Goal: Contribute content: Add original content to the website for others to see

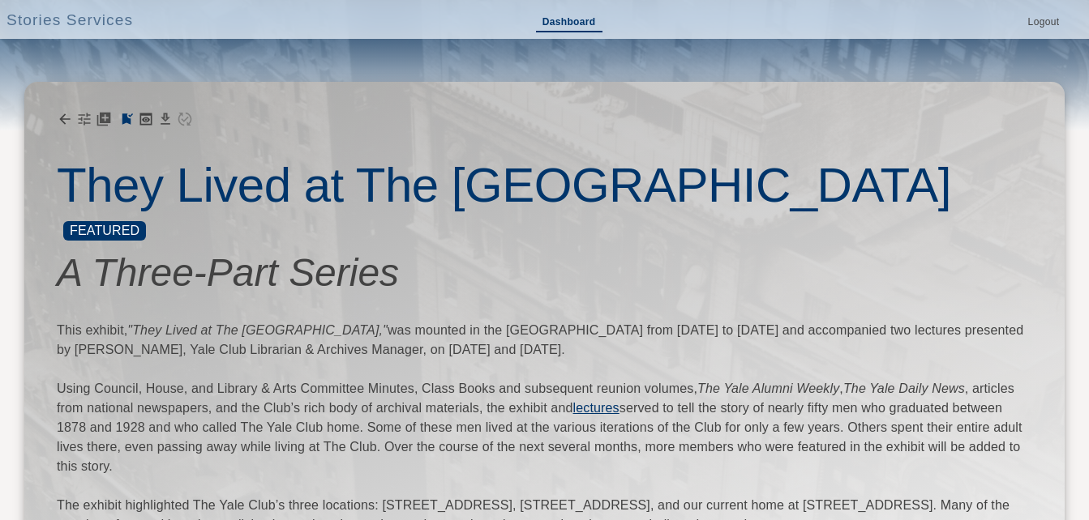
click at [561, 14] on link "Dashboard" at bounding box center [569, 23] width 66 height 19
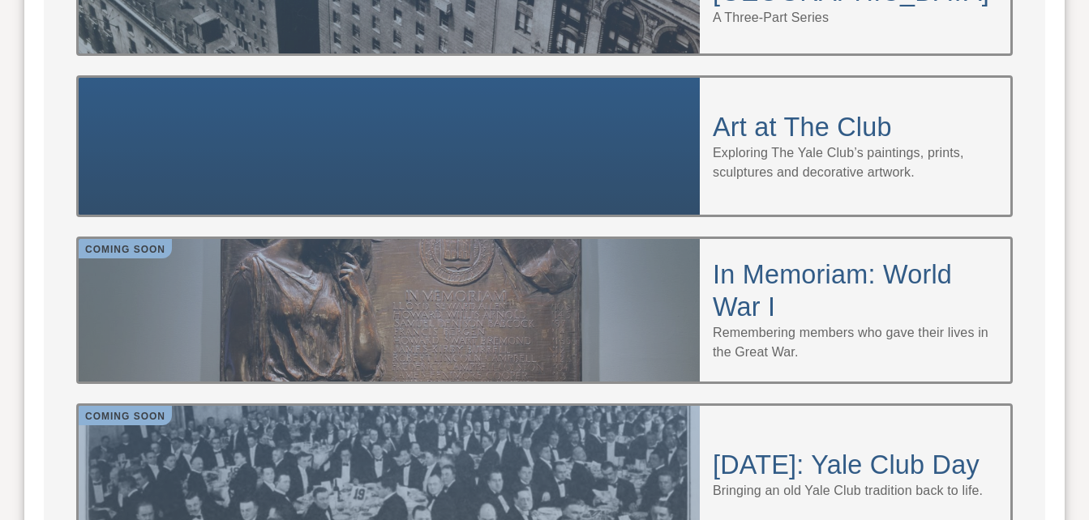
scroll to position [1621, 0]
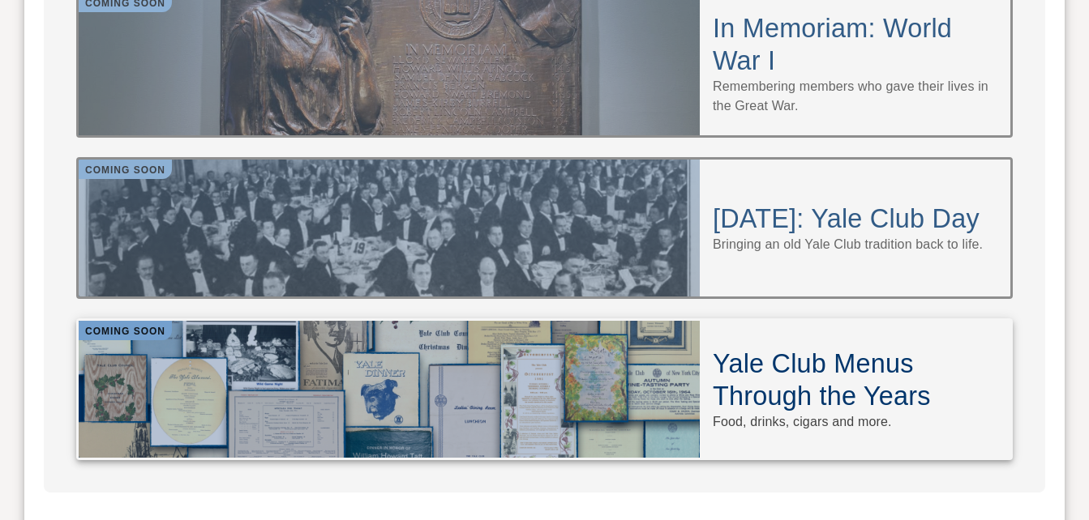
click at [821, 348] on h4 "Yale Club Menus Through the Years" at bounding box center [855, 380] width 285 height 65
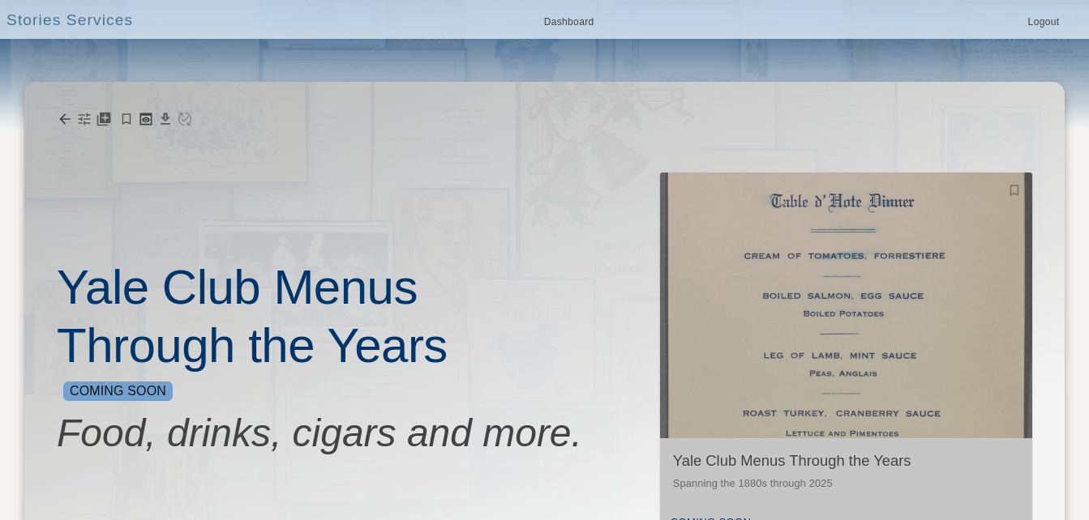
click at [812, 268] on img "button" at bounding box center [846, 306] width 372 height 266
